Goal: Check status: Check status

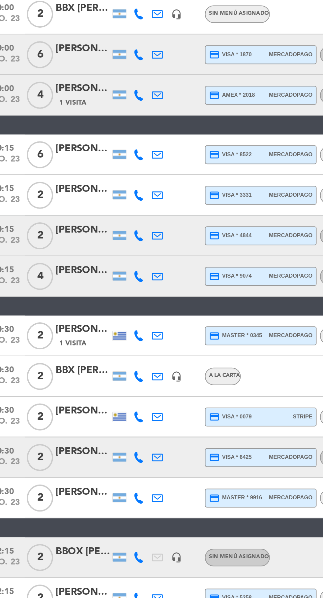
click at [75, 238] on icon at bounding box center [77, 236] width 5 height 5
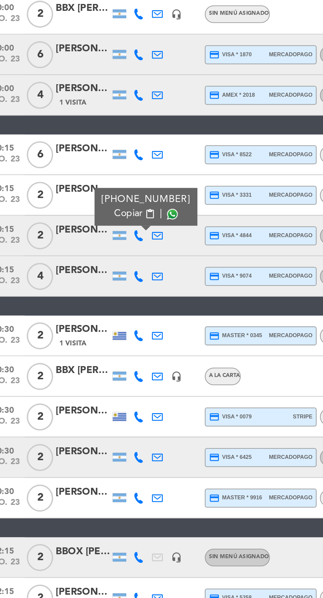
click at [92, 228] on span at bounding box center [94, 226] width 5 height 5
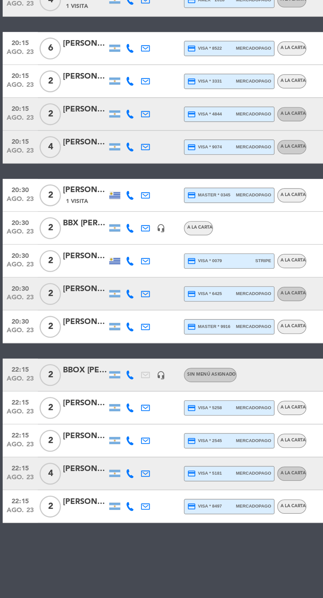
click at [78, 433] on icon at bounding box center [77, 433] width 5 height 5
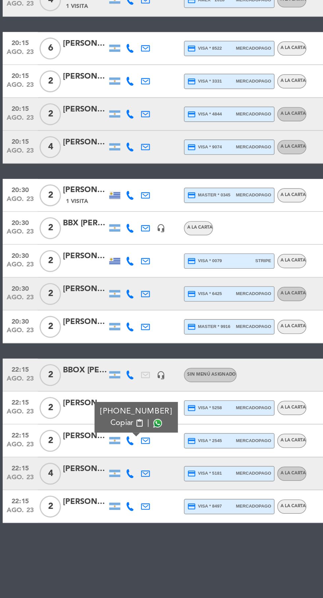
click at [92, 423] on span at bounding box center [94, 422] width 5 height 5
click at [78, 453] on icon at bounding box center [77, 452] width 5 height 5
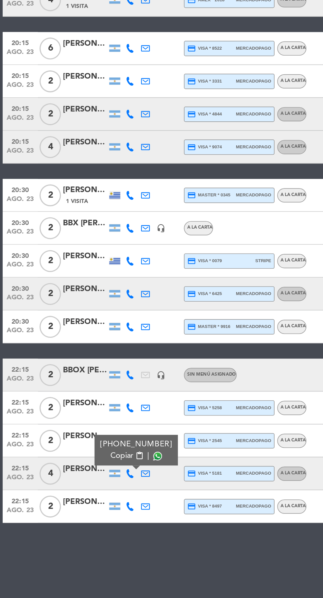
click at [81, 442] on span "content_paste" at bounding box center [83, 442] width 5 height 5
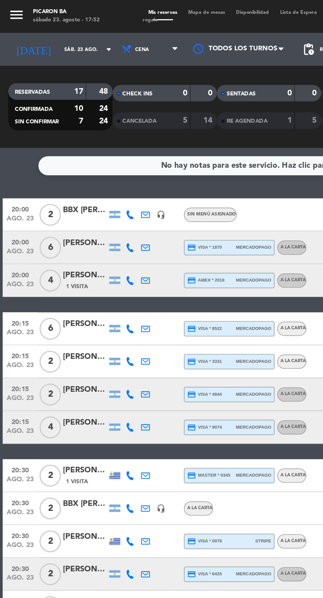
click at [87, 283] on icon at bounding box center [87, 285] width 5 height 5
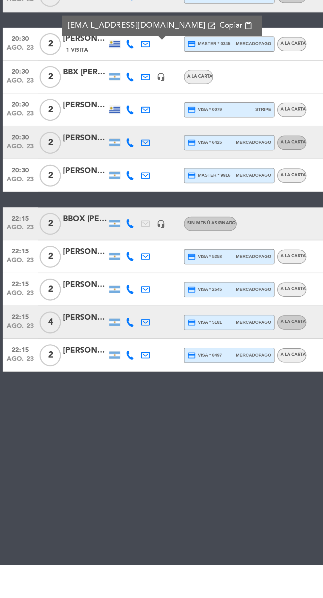
click at [77, 454] on icon at bounding box center [77, 452] width 5 height 5
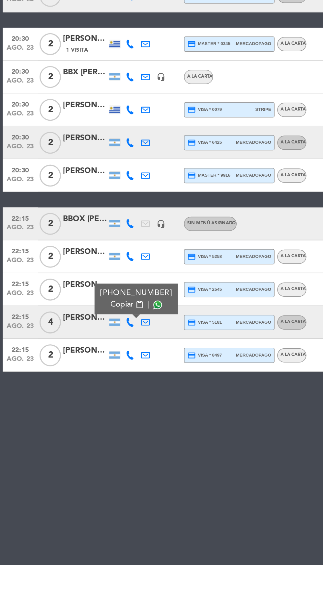
click at [88, 452] on icon at bounding box center [87, 452] width 5 height 5
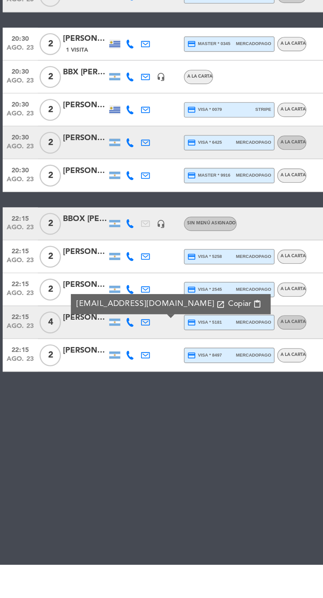
click at [78, 453] on icon at bounding box center [77, 452] width 5 height 5
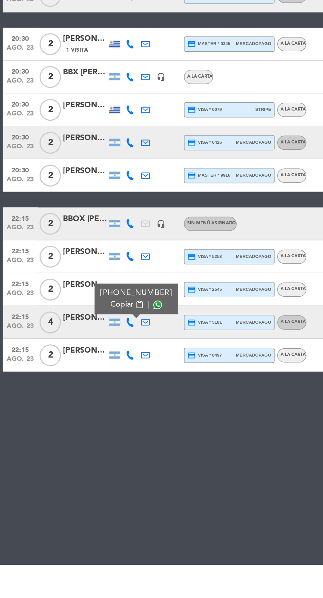
click at [92, 442] on span at bounding box center [94, 442] width 5 height 5
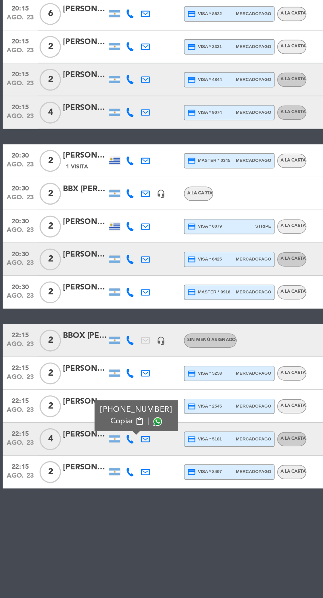
scroll to position [4, 0]
click at [77, 470] on icon at bounding box center [77, 472] width 5 height 5
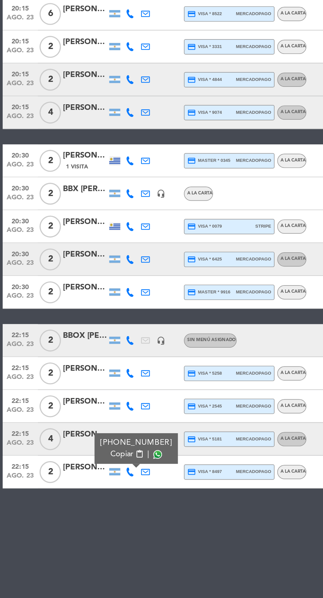
click at [87, 470] on icon at bounding box center [87, 472] width 5 height 5
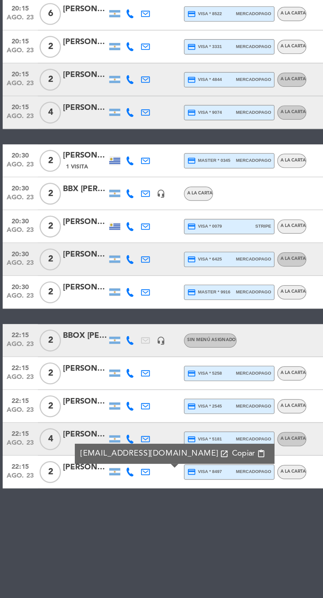
click at [76, 470] on icon at bounding box center [77, 472] width 5 height 5
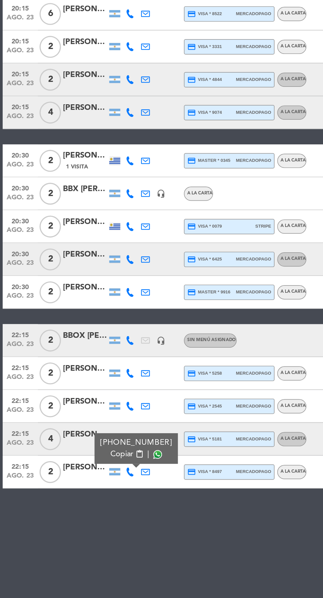
click at [92, 460] on span at bounding box center [94, 462] width 5 height 5
